Goal: Communication & Community: Answer question/provide support

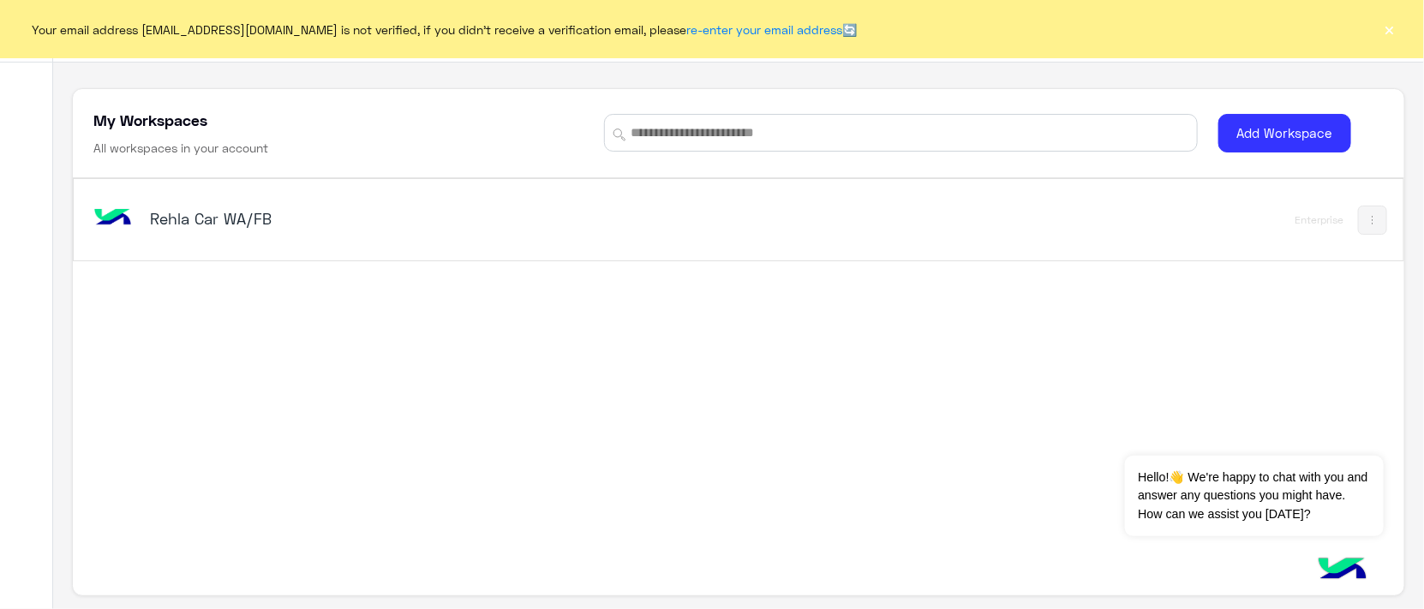
click at [189, 215] on h5 "Rehla Car WA/FB" at bounding box center [383, 218] width 467 height 21
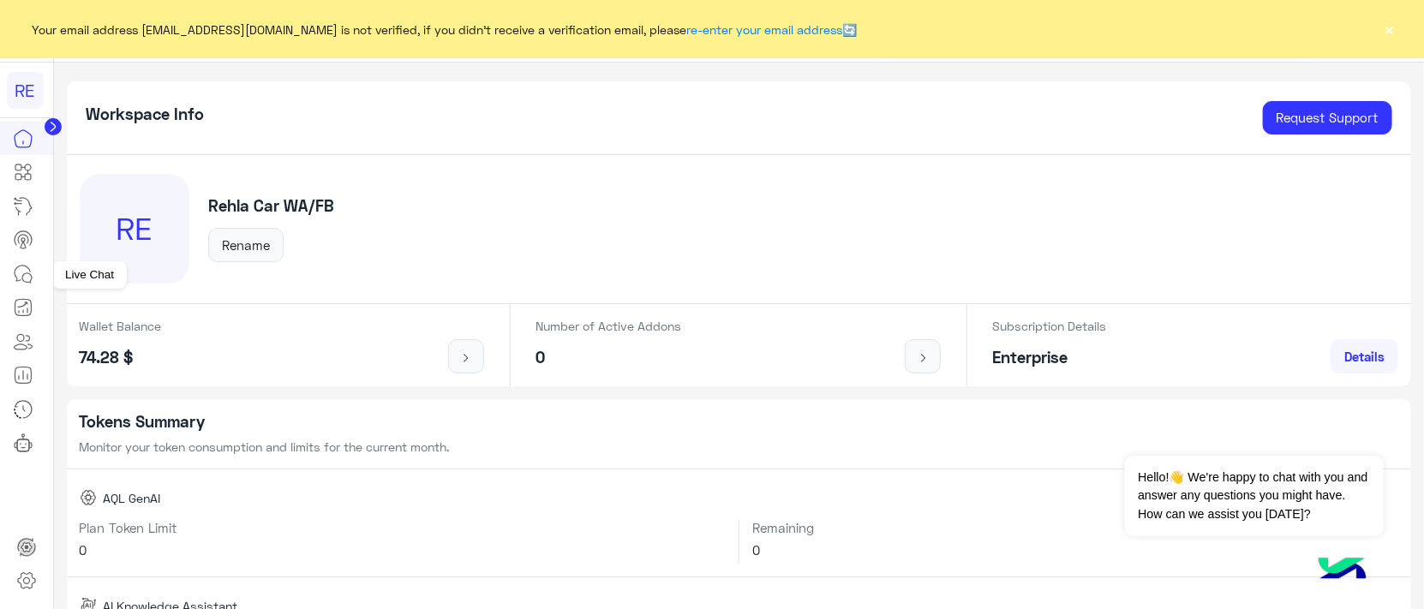
click at [18, 276] on icon at bounding box center [23, 274] width 21 height 21
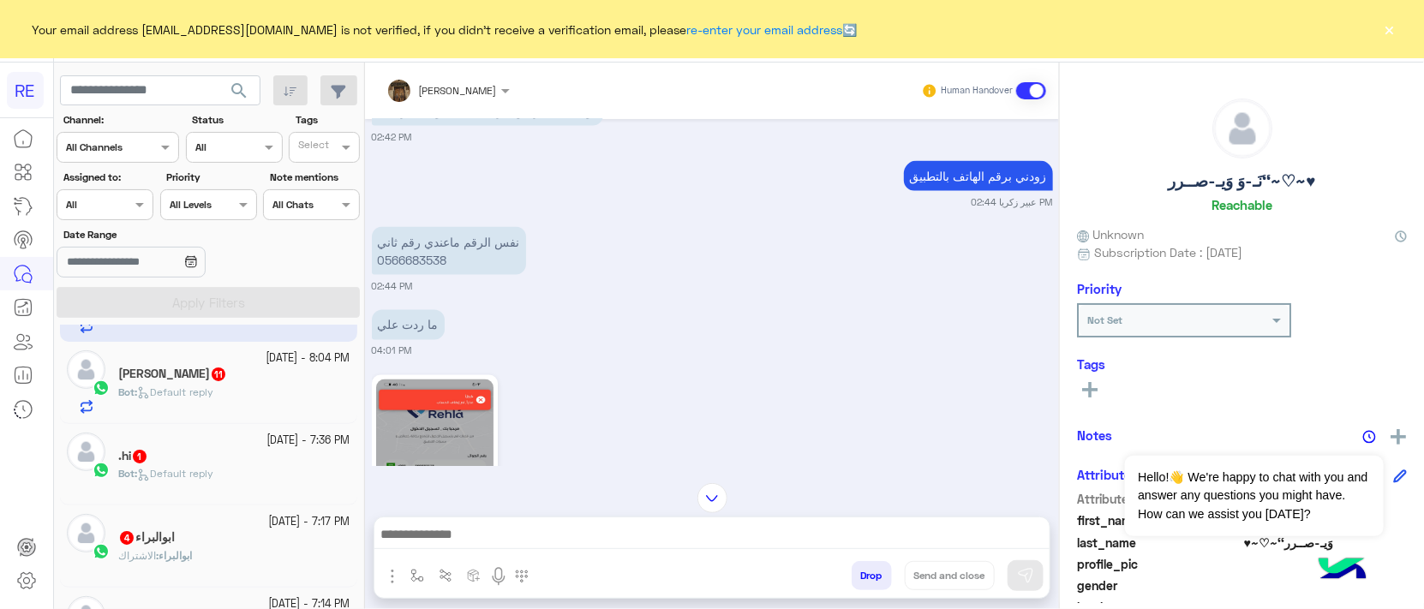
scroll to position [107, 0]
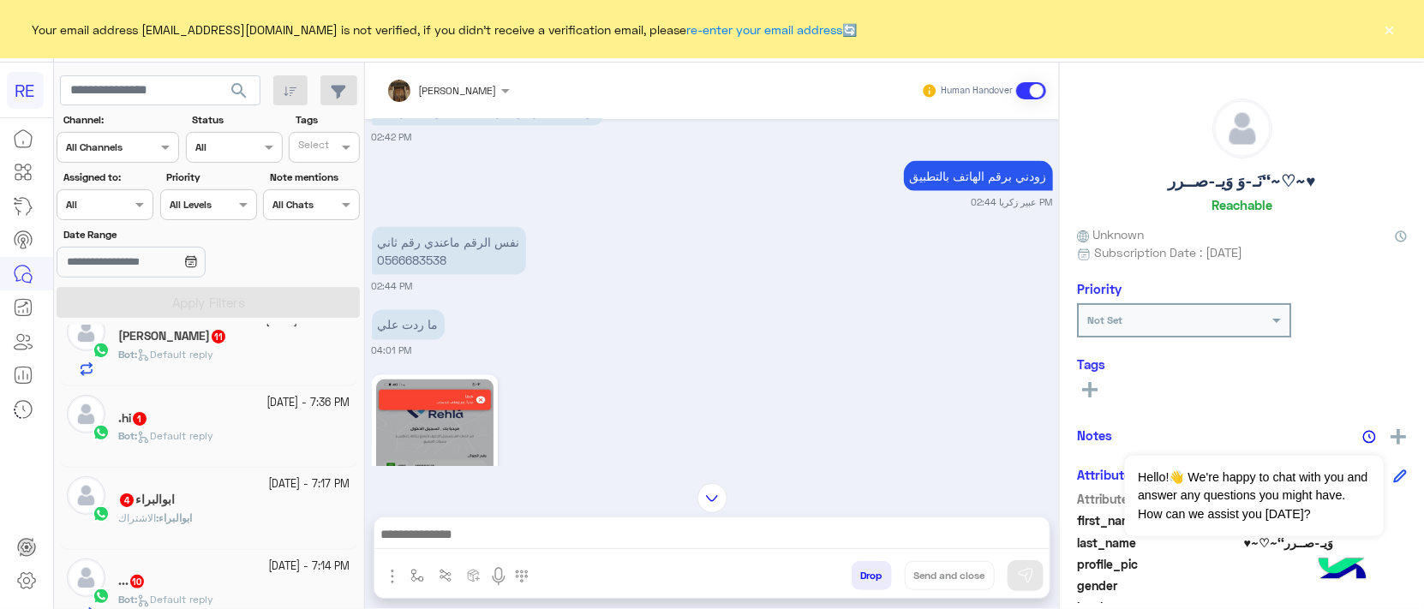
click at [262, 426] on div ".hi 1" at bounding box center [234, 420] width 232 height 18
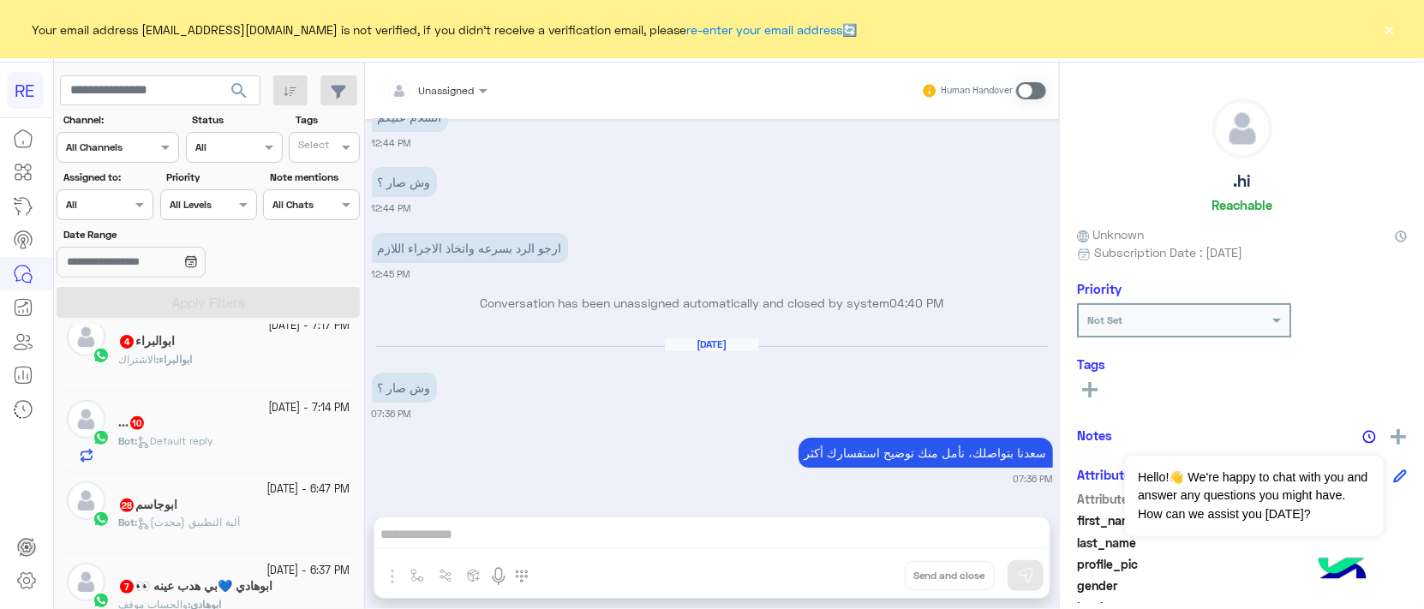
scroll to position [321, 0]
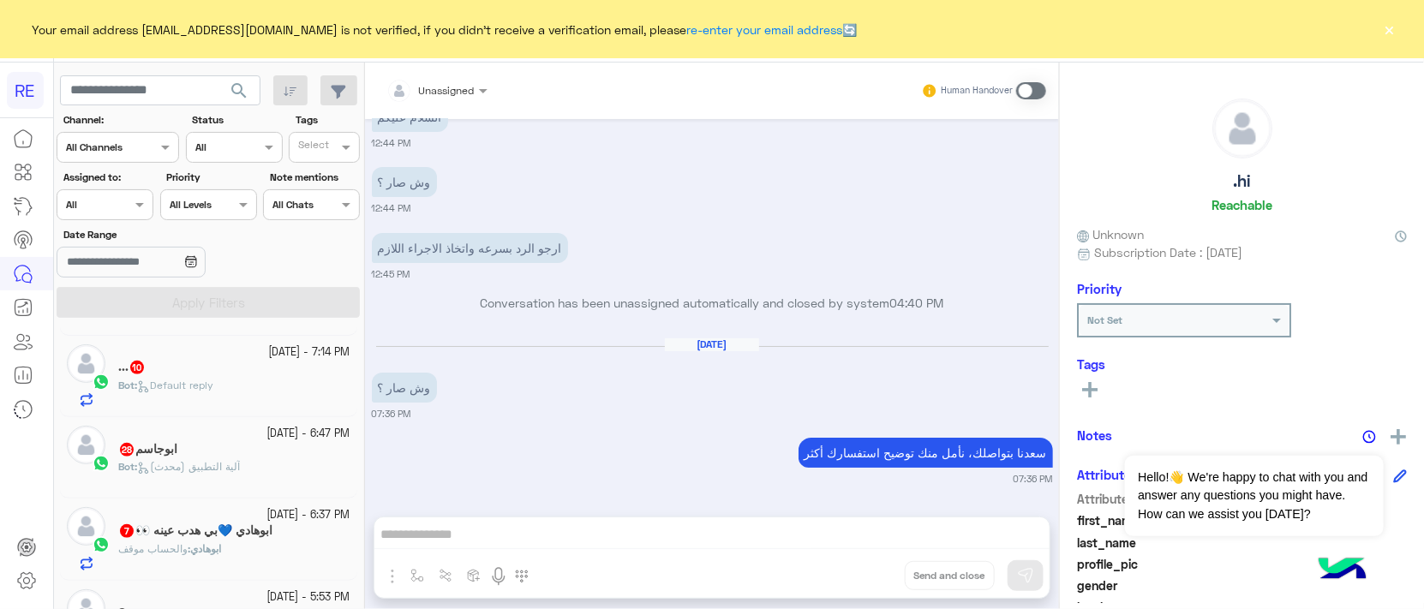
click at [232, 378] on div "... 10" at bounding box center [234, 369] width 232 height 18
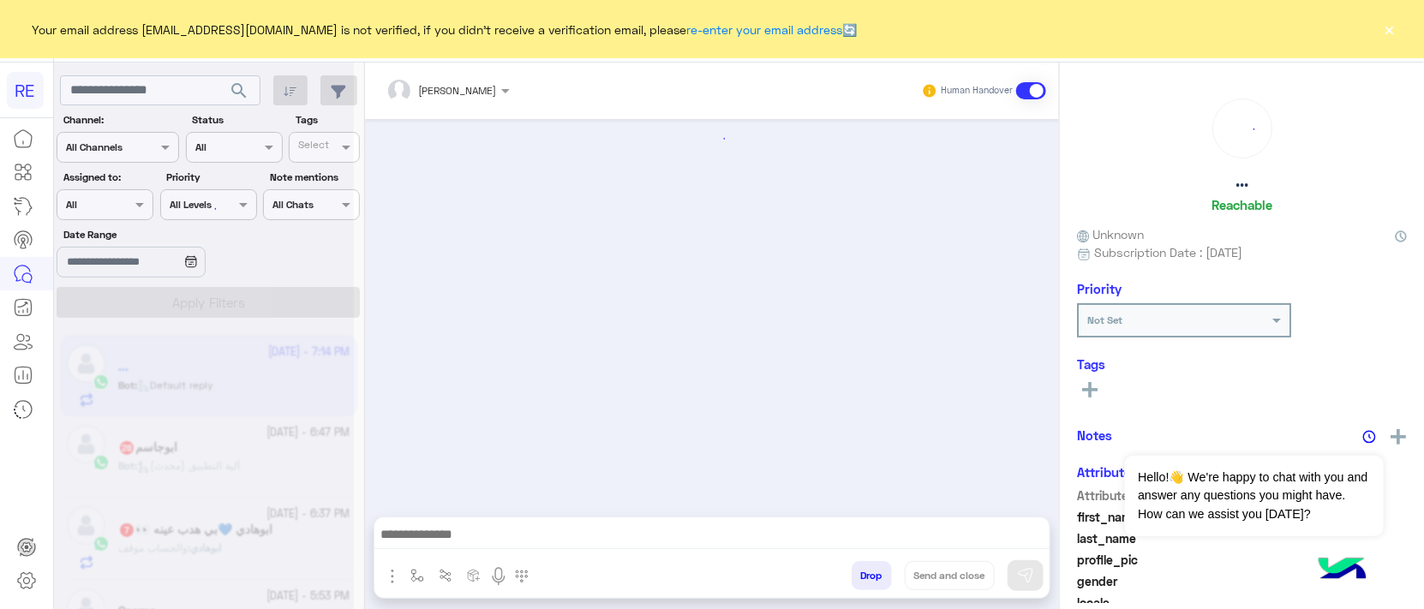
scroll to position [2062, 0]
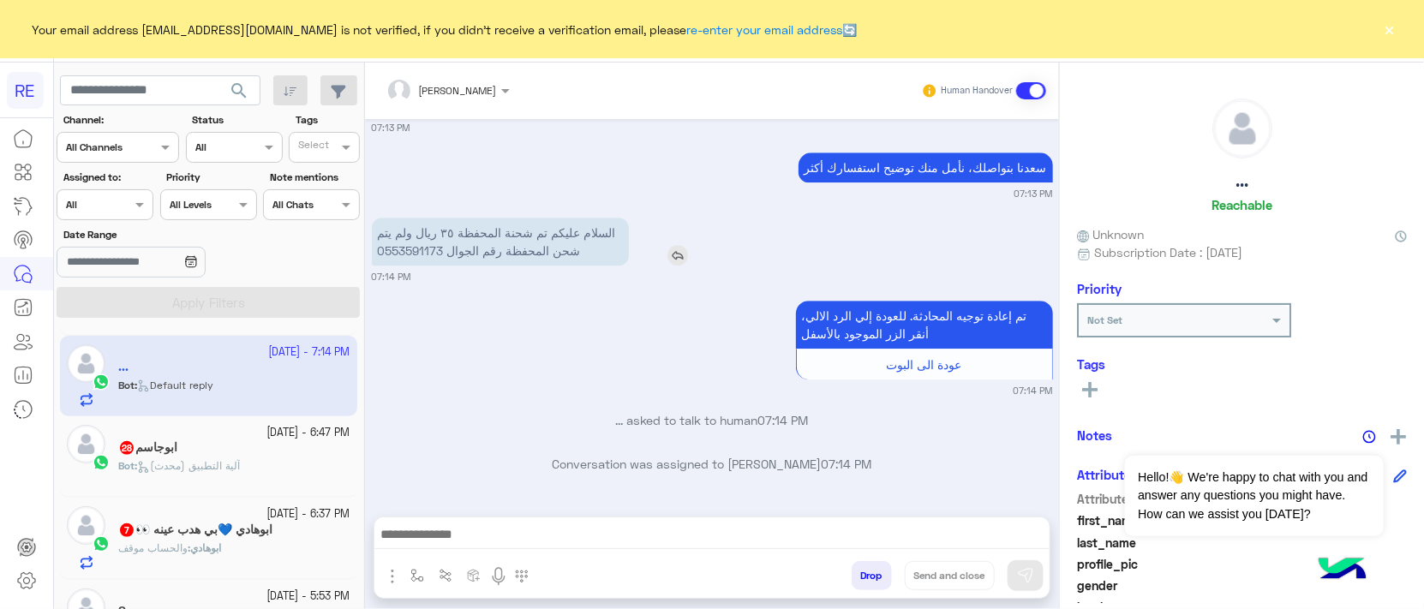
click at [551, 251] on p "السلام عليكم تم شحنة المحفظة ٣٥ ريال ولم يتم شحن المحفظة رقم الجوال 0553591173" at bounding box center [500, 242] width 257 height 48
